Goal: Task Accomplishment & Management: Use online tool/utility

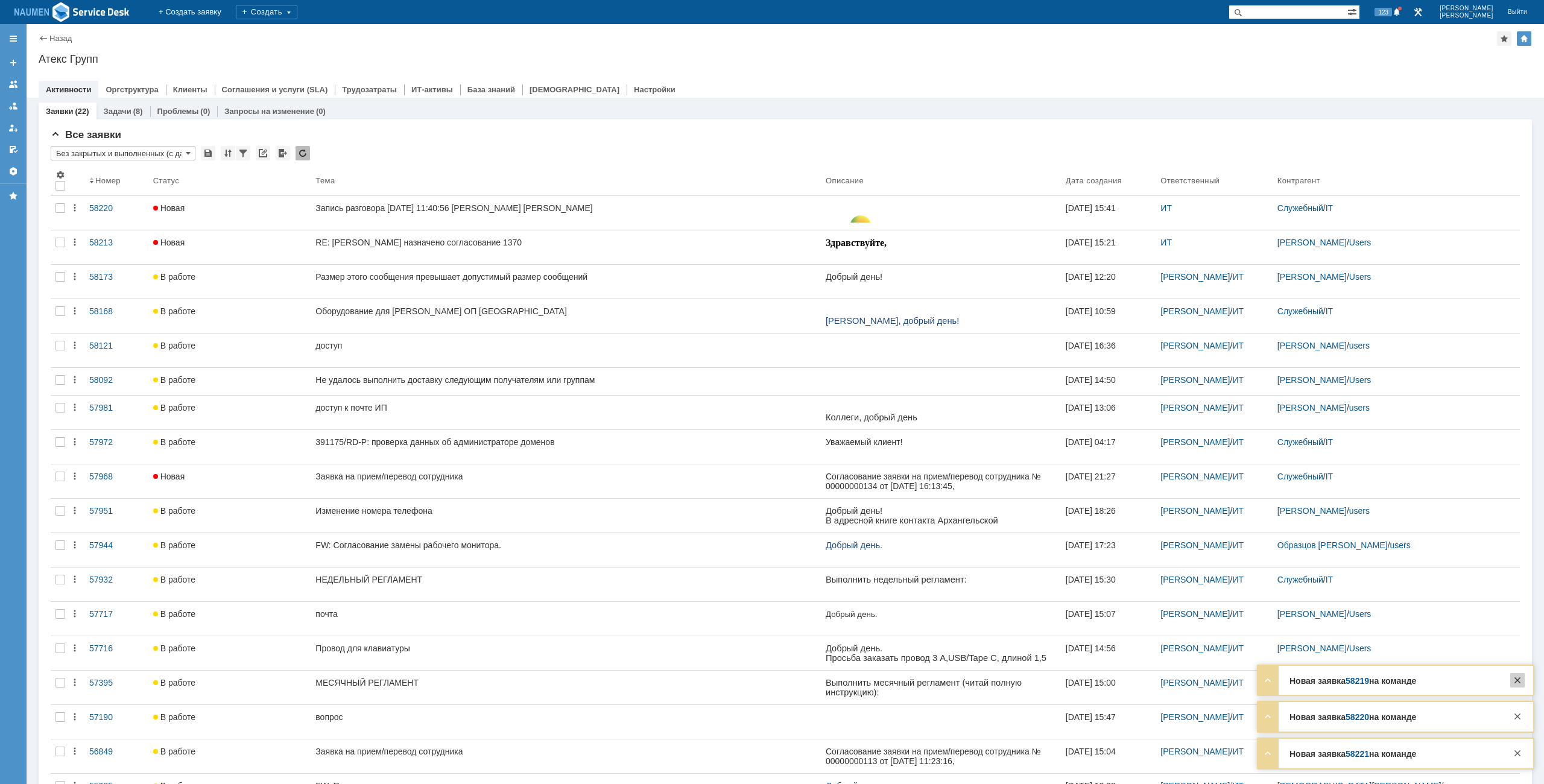
click at [1516, 676] on div at bounding box center [1517, 680] width 14 height 14
drag, startPoint x: 1513, startPoint y: 720, endPoint x: 1515, endPoint y: 741, distance: 21.1
click at [1513, 721] on div at bounding box center [1517, 716] width 14 height 14
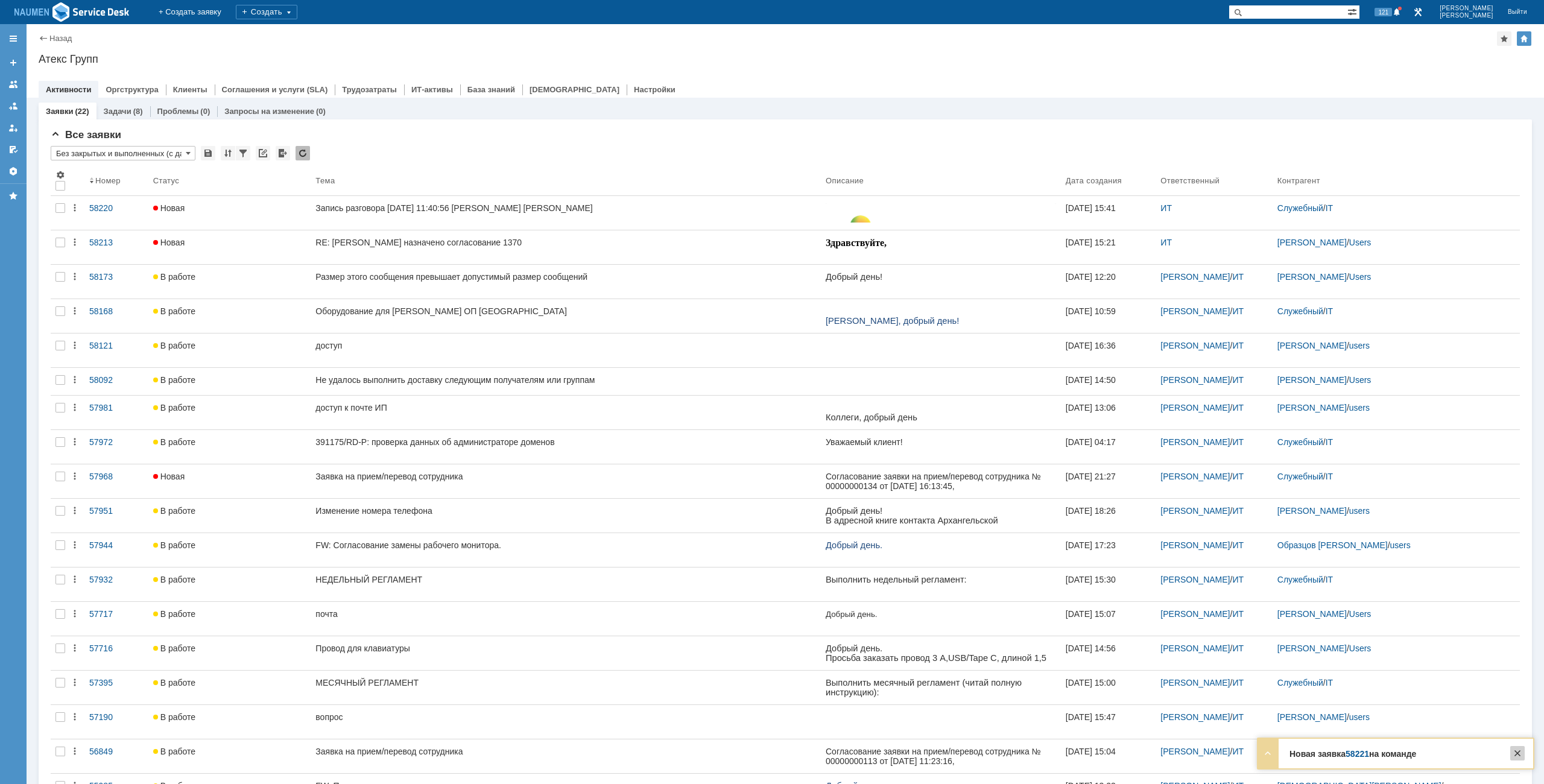
click at [1521, 753] on div at bounding box center [1517, 753] width 14 height 14
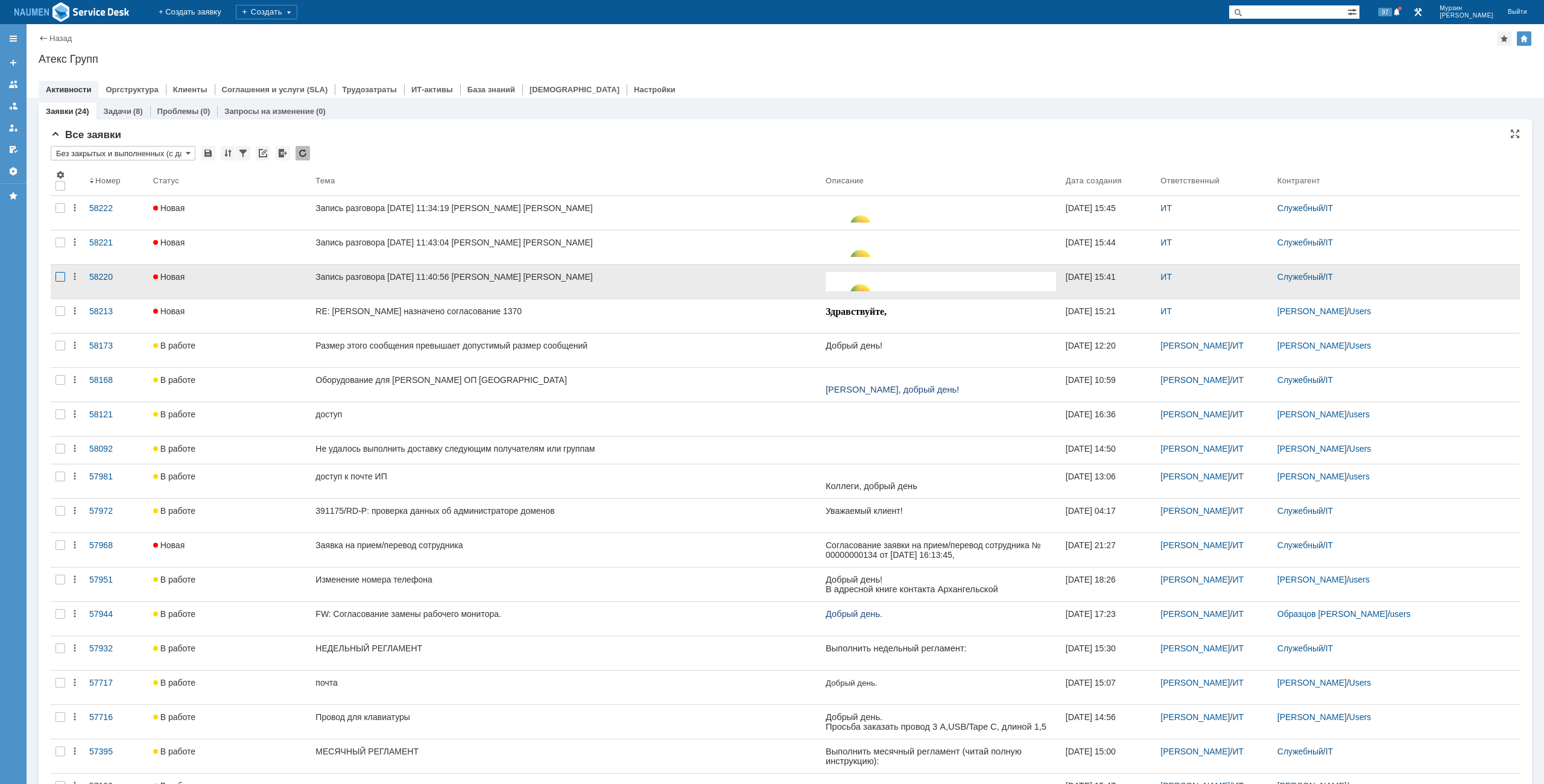
click at [57, 277] on div at bounding box center [61, 277] width 10 height 10
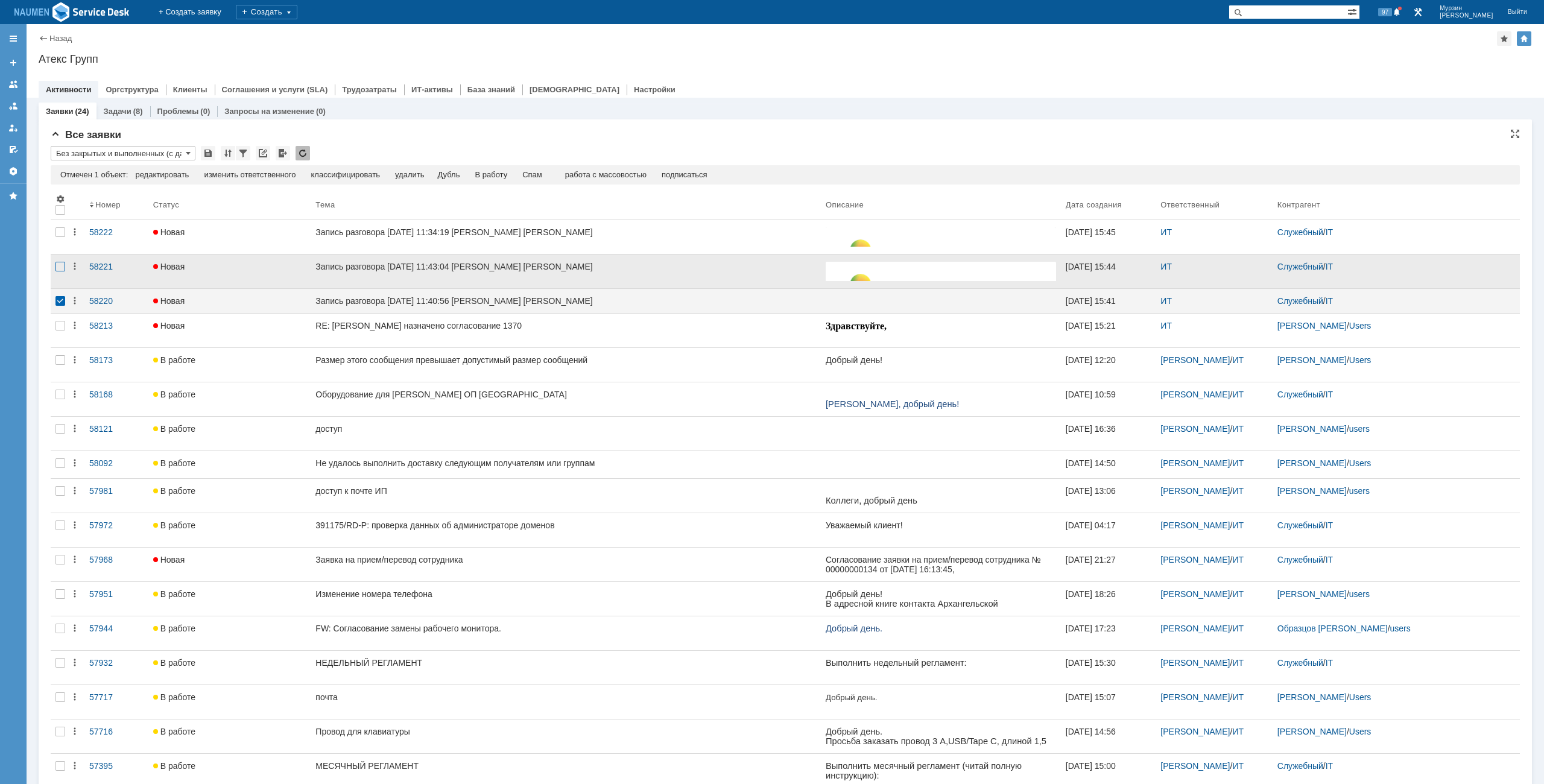
click at [59, 262] on div at bounding box center [61, 267] width 10 height 10
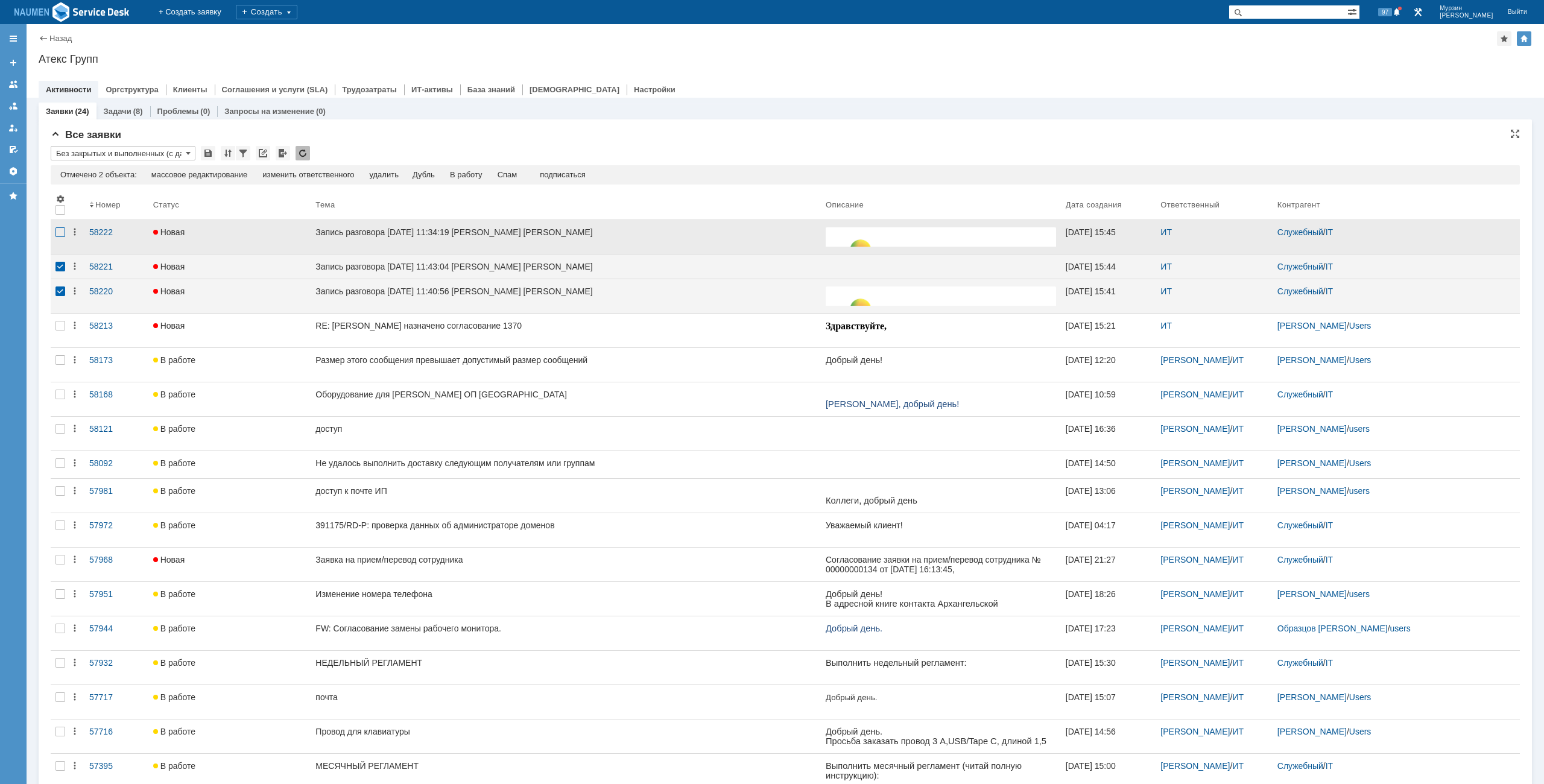
click at [58, 233] on div at bounding box center [61, 232] width 10 height 10
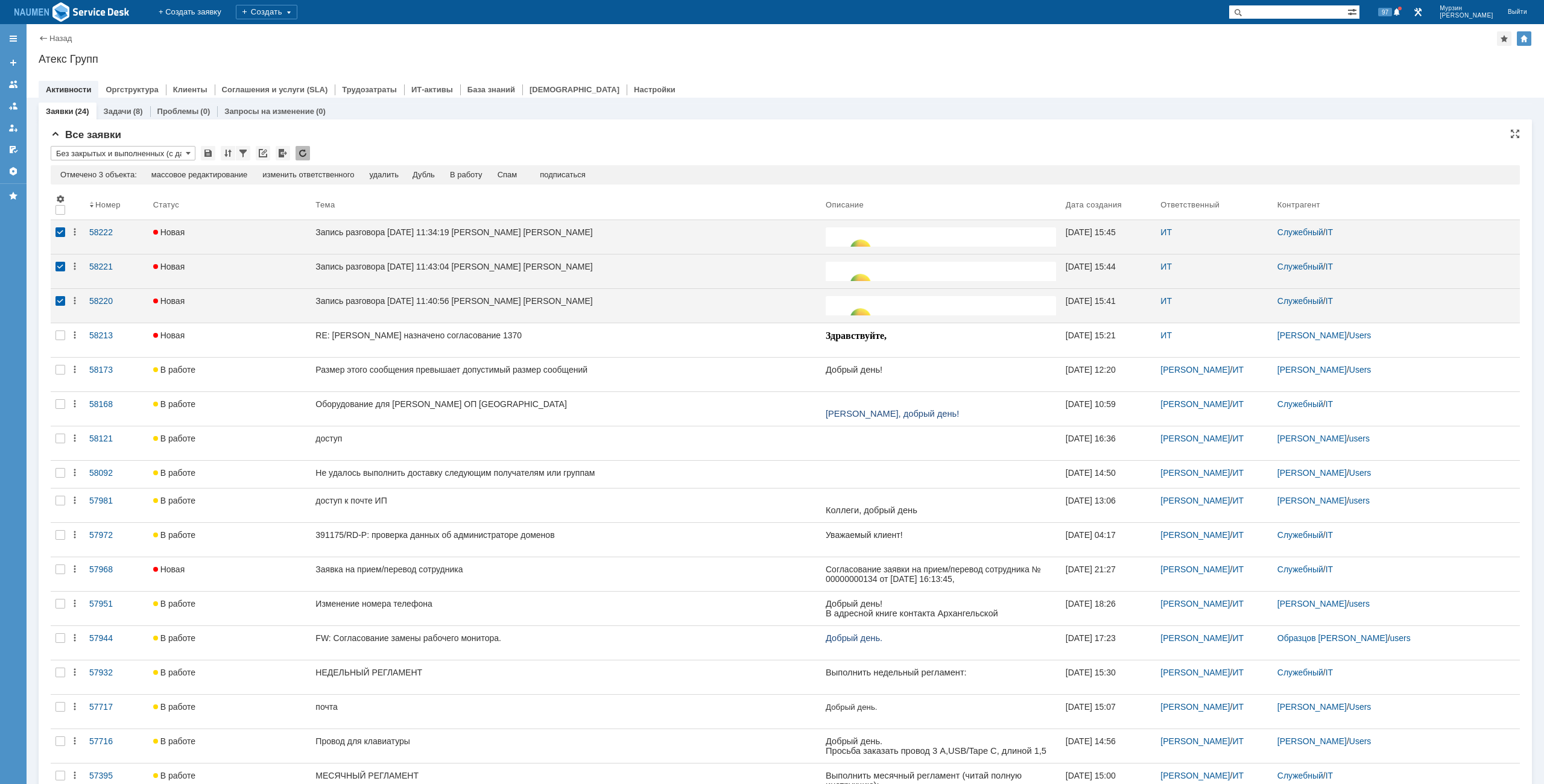
click at [519, 167] on div "Отмечено 3 объекта: редактировать массовое редактирование изменить ответственно…" at bounding box center [785, 175] width 1469 height 19
click at [515, 175] on div "Спам" at bounding box center [507, 175] width 20 height 10
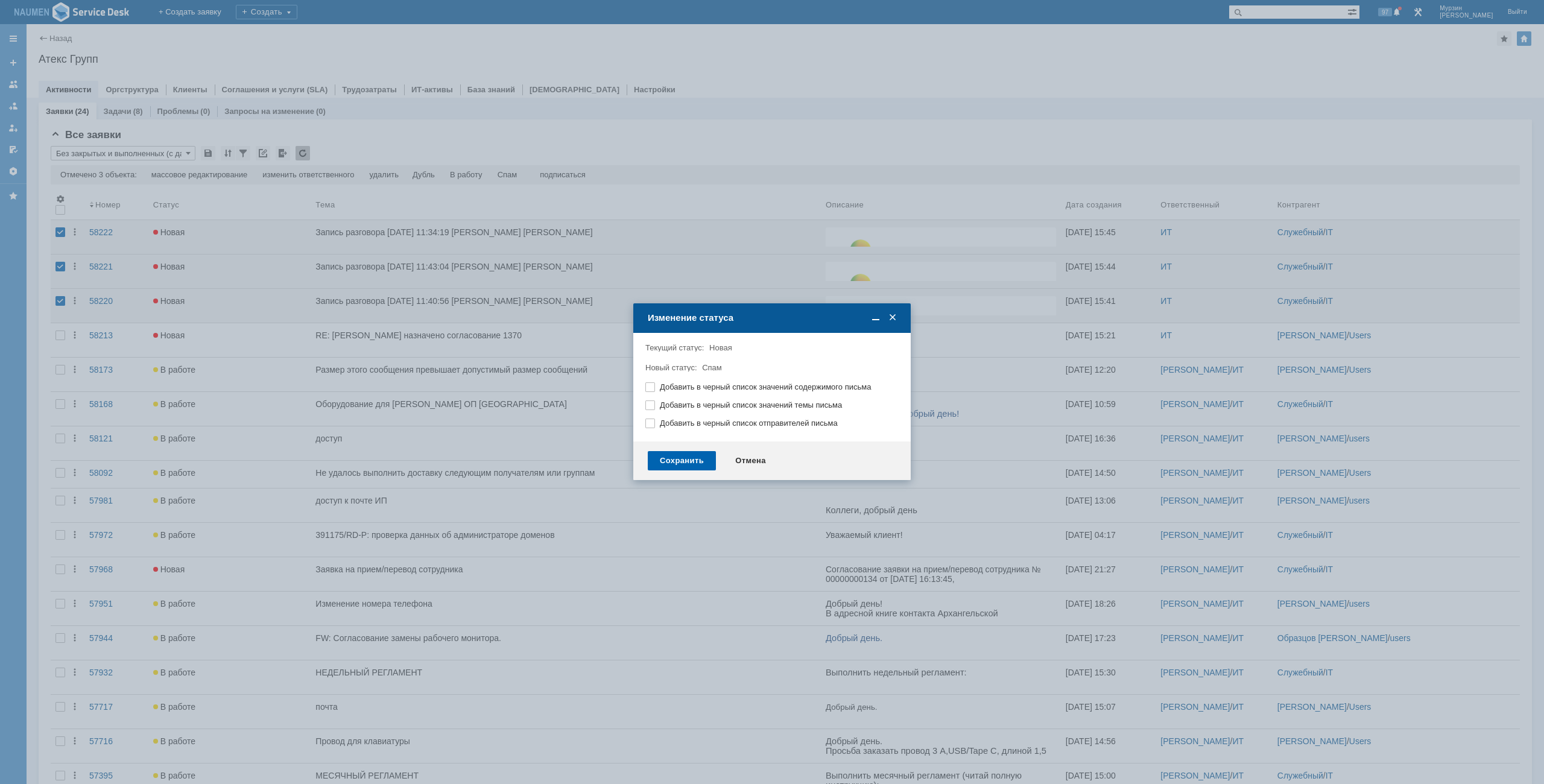
click at [703, 459] on div "Сохранить" at bounding box center [682, 461] width 68 height 19
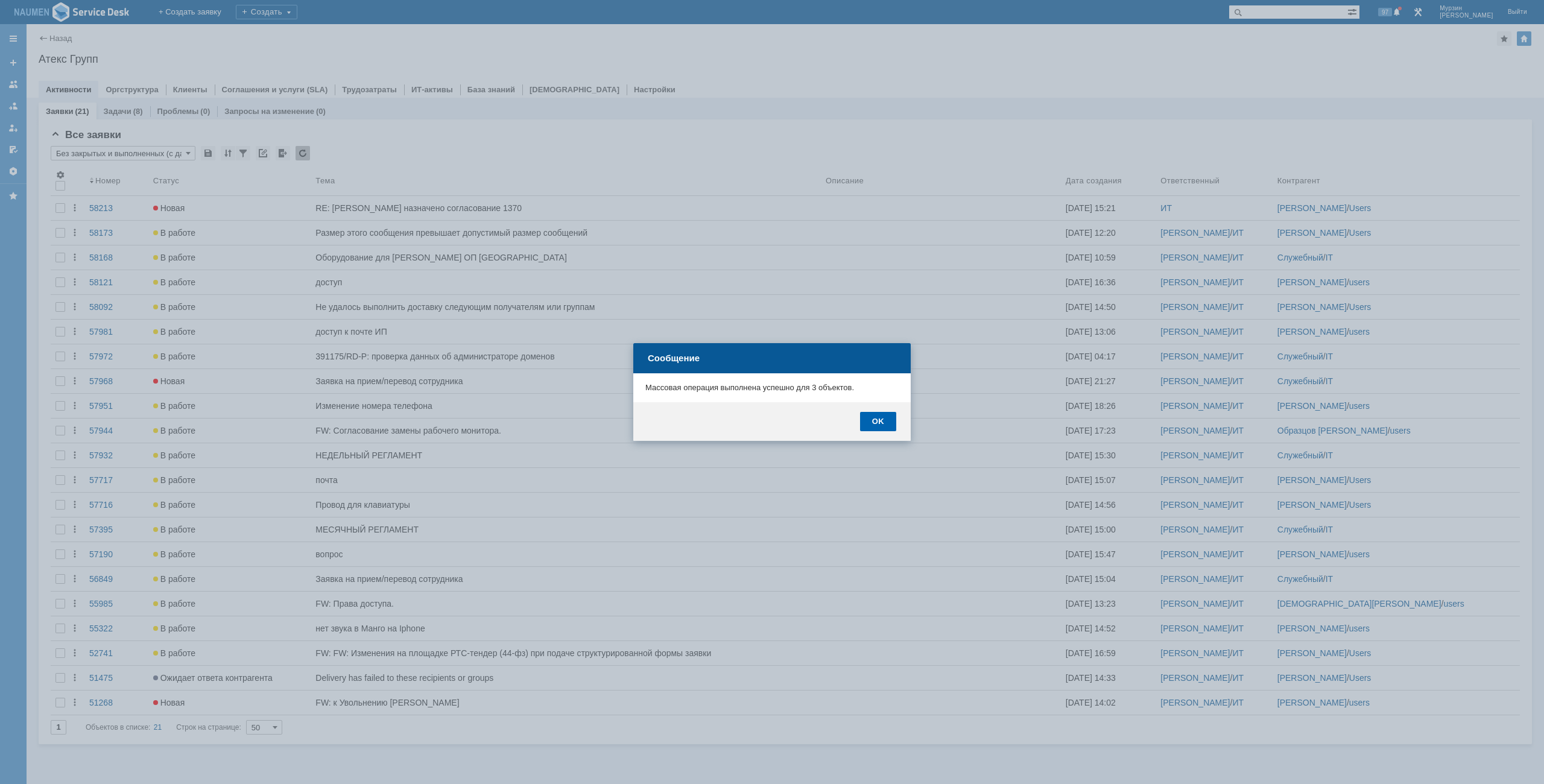
click at [879, 419] on div "OK" at bounding box center [878, 421] width 36 height 19
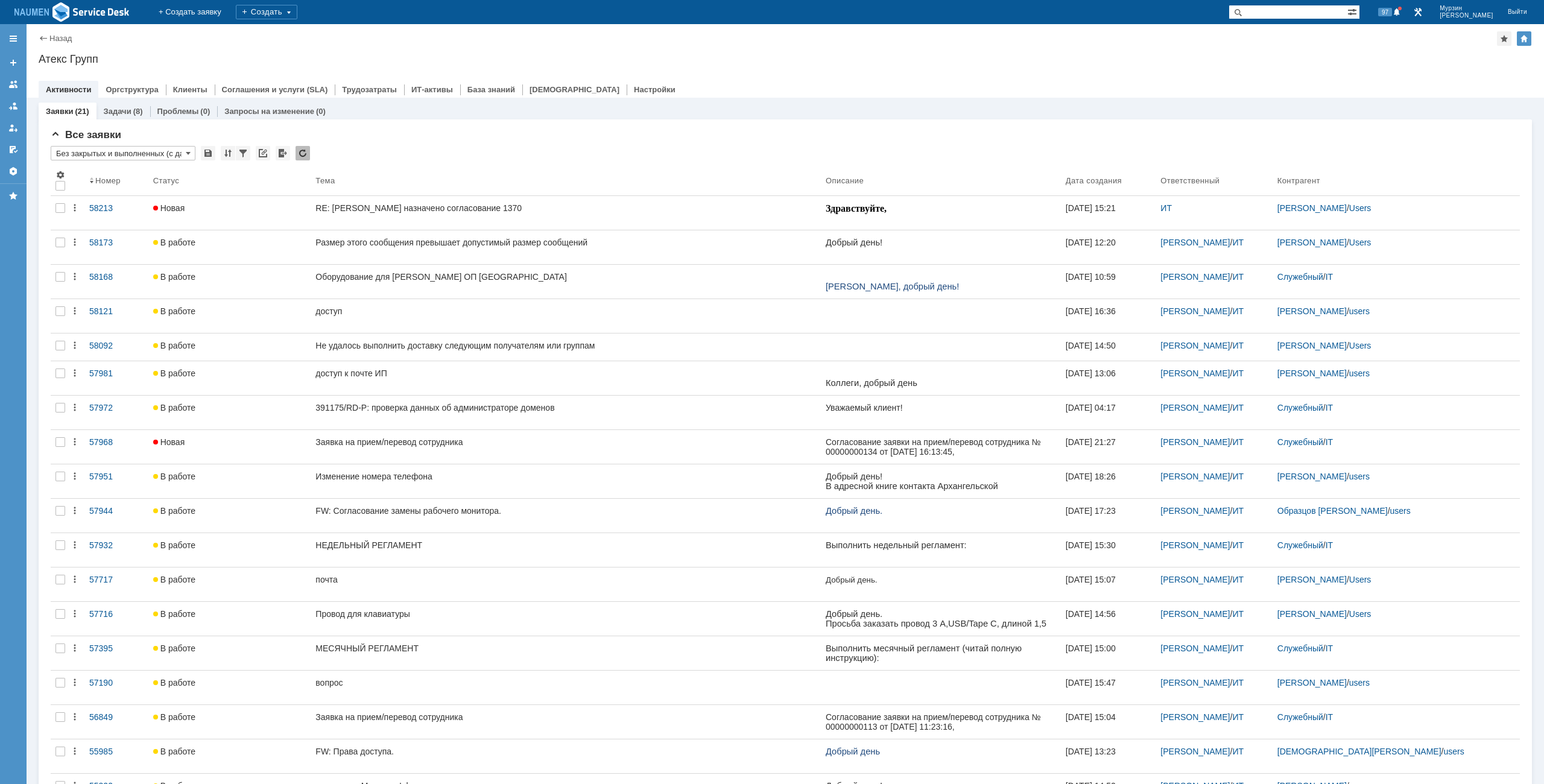
click at [1211, 61] on div "Атекс Групп" at bounding box center [785, 59] width 1493 height 12
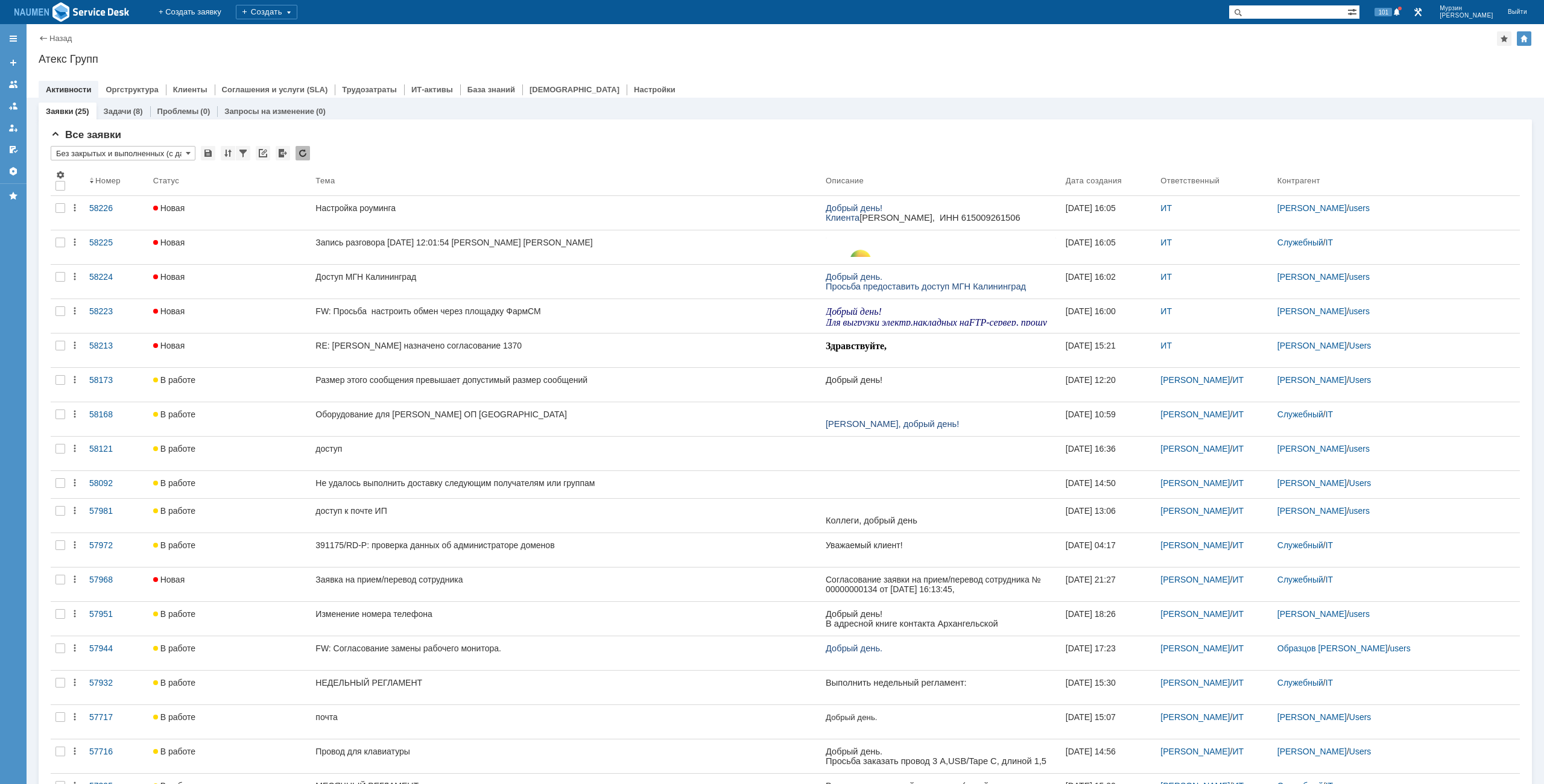
click at [755, 41] on div "Назад | Атекс Групп" at bounding box center [785, 38] width 1493 height 14
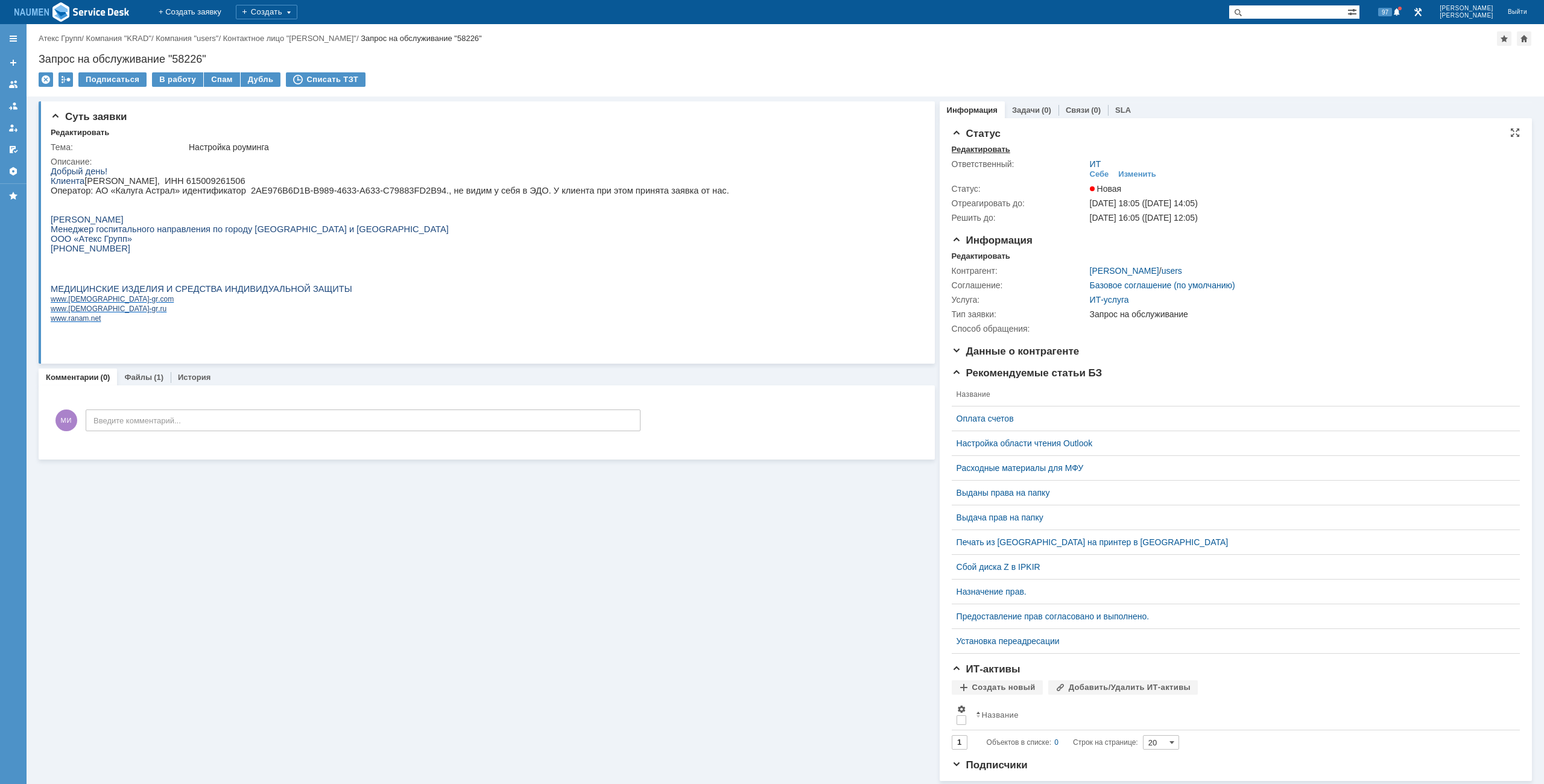
click at [975, 153] on div "Редактировать" at bounding box center [980, 149] width 59 height 10
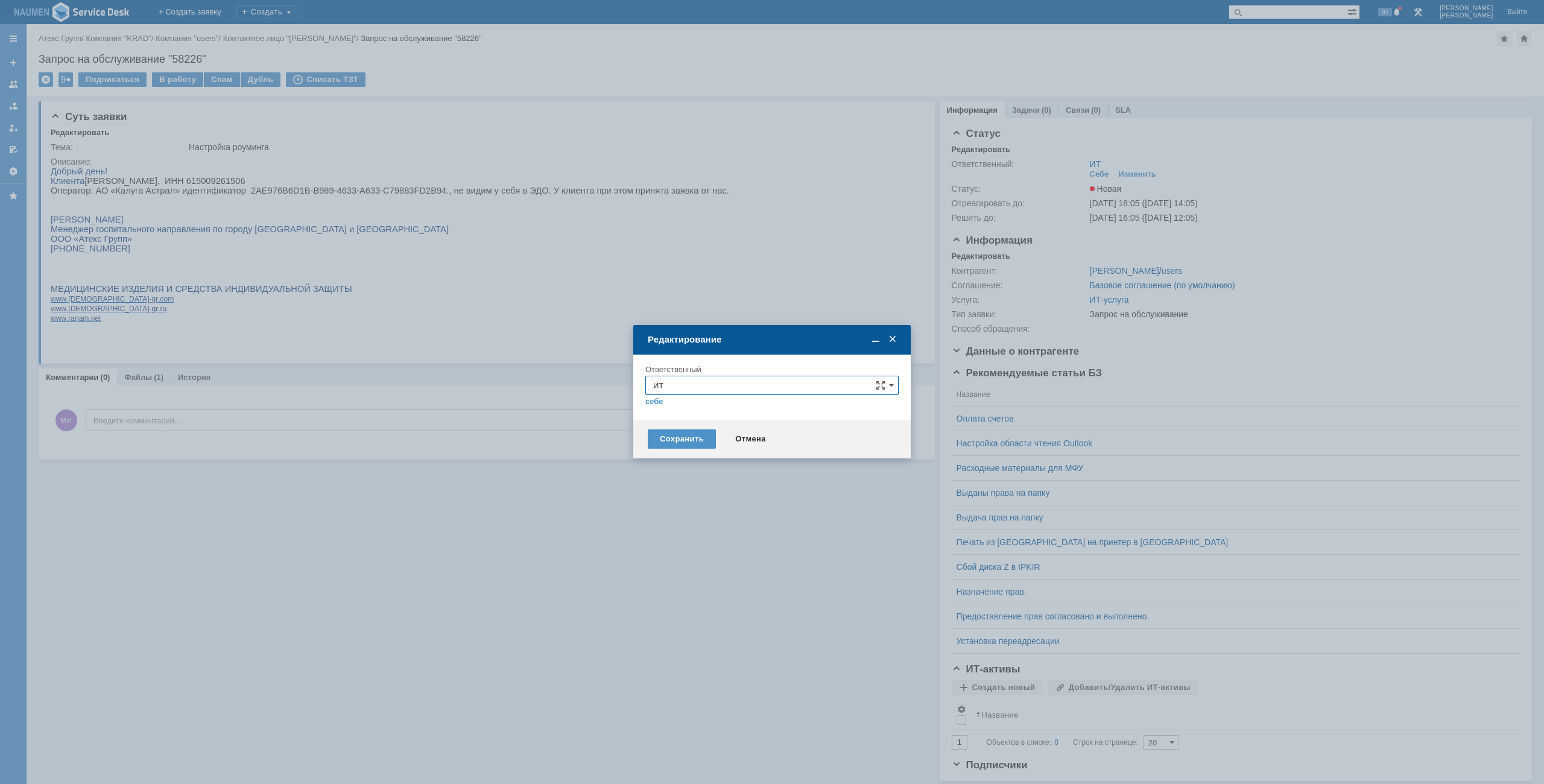
click at [751, 390] on input "ИТ" at bounding box center [772, 385] width 253 height 19
click at [674, 522] on span "АСУ" at bounding box center [772, 527] width 238 height 10
click at [684, 435] on div "Сохранить" at bounding box center [682, 439] width 68 height 19
type input "АСУ"
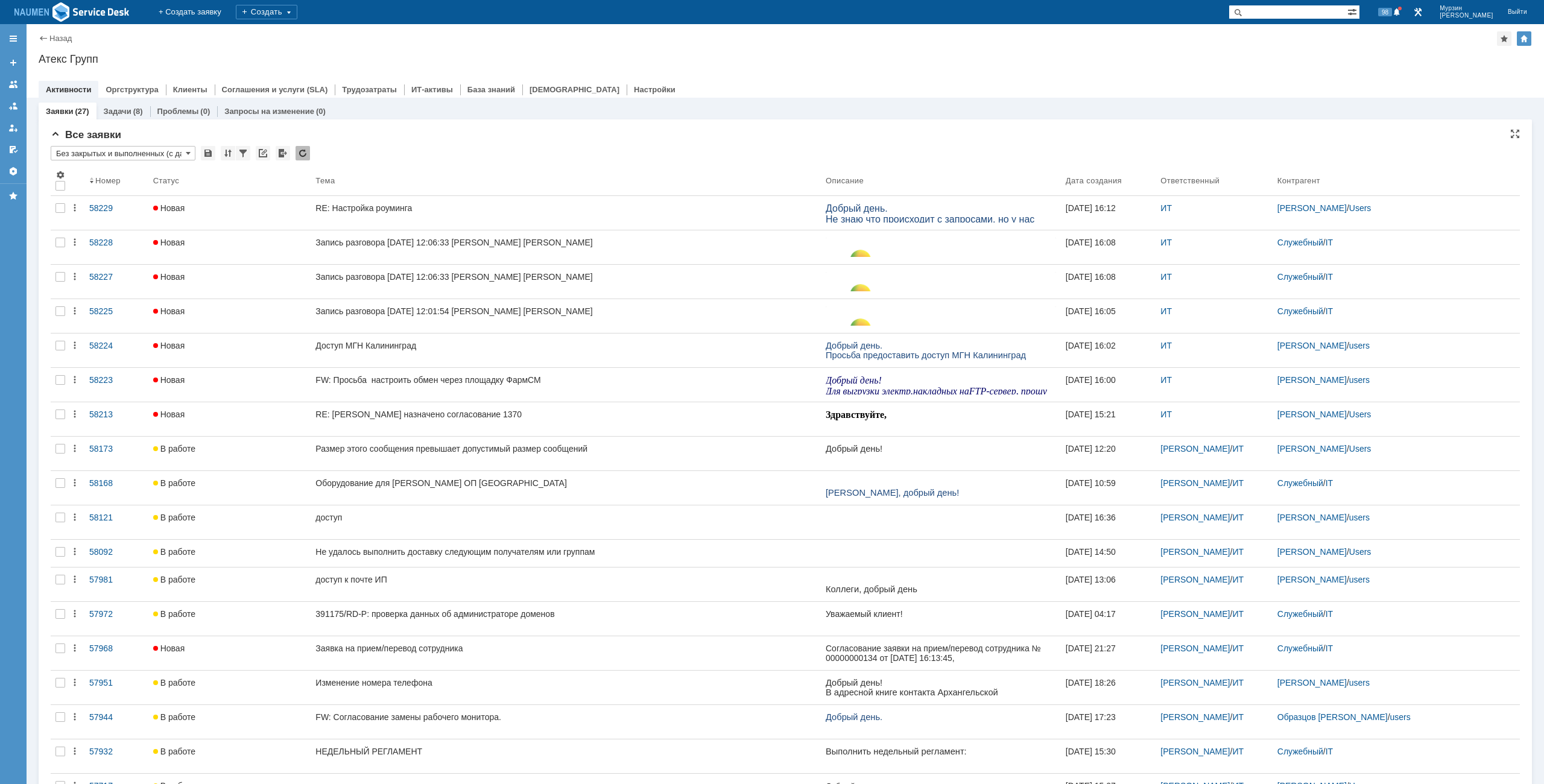
click at [1199, 44] on div "Назад | Атекс Групп" at bounding box center [785, 38] width 1493 height 14
